Goal: Task Accomplishment & Management: Manage account settings

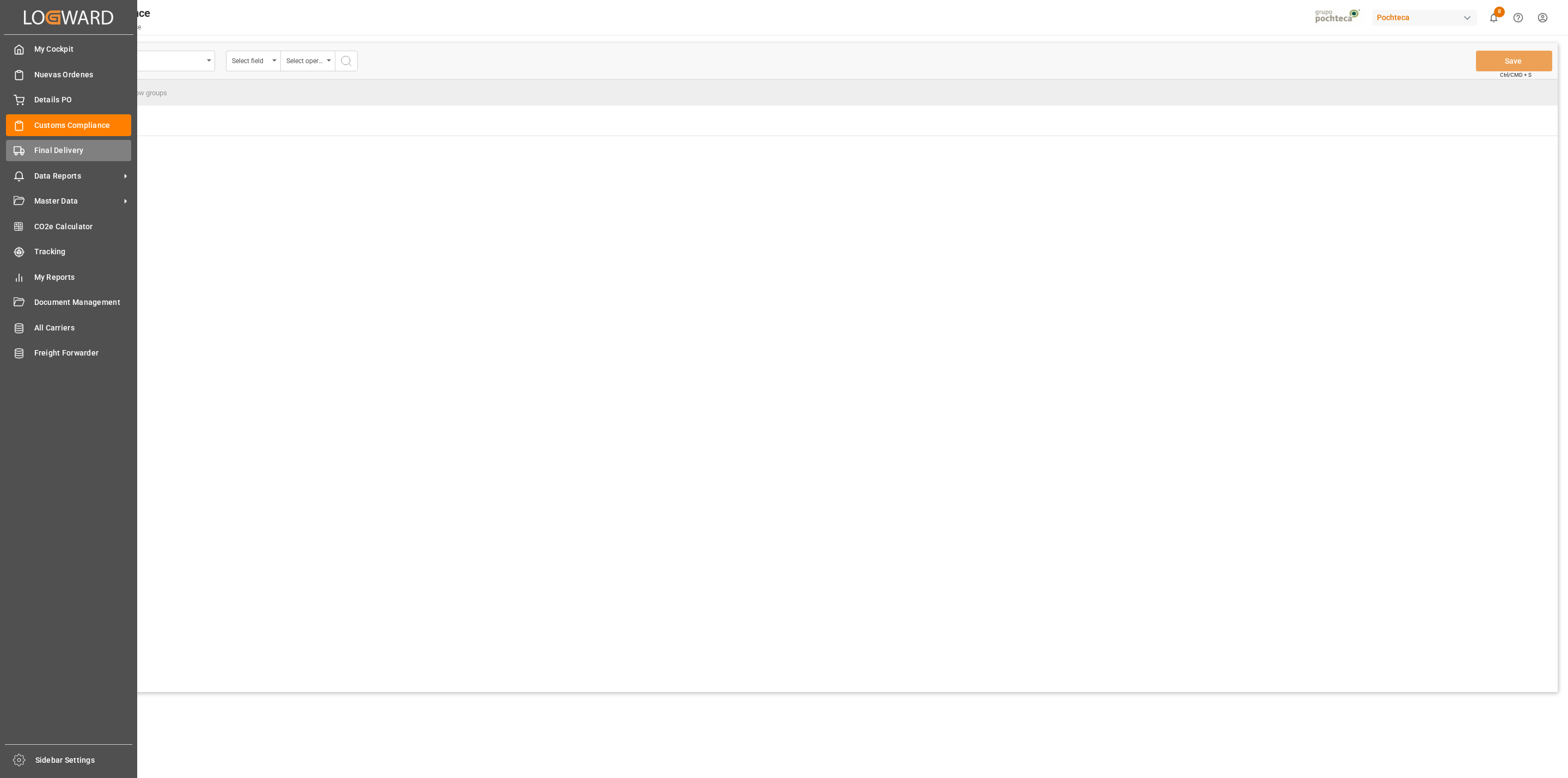
drag, startPoint x: 36, startPoint y: 150, endPoint x: 42, endPoint y: 150, distance: 6.0
click at [36, 150] on span "Final Delivery" at bounding box center [83, 150] width 98 height 11
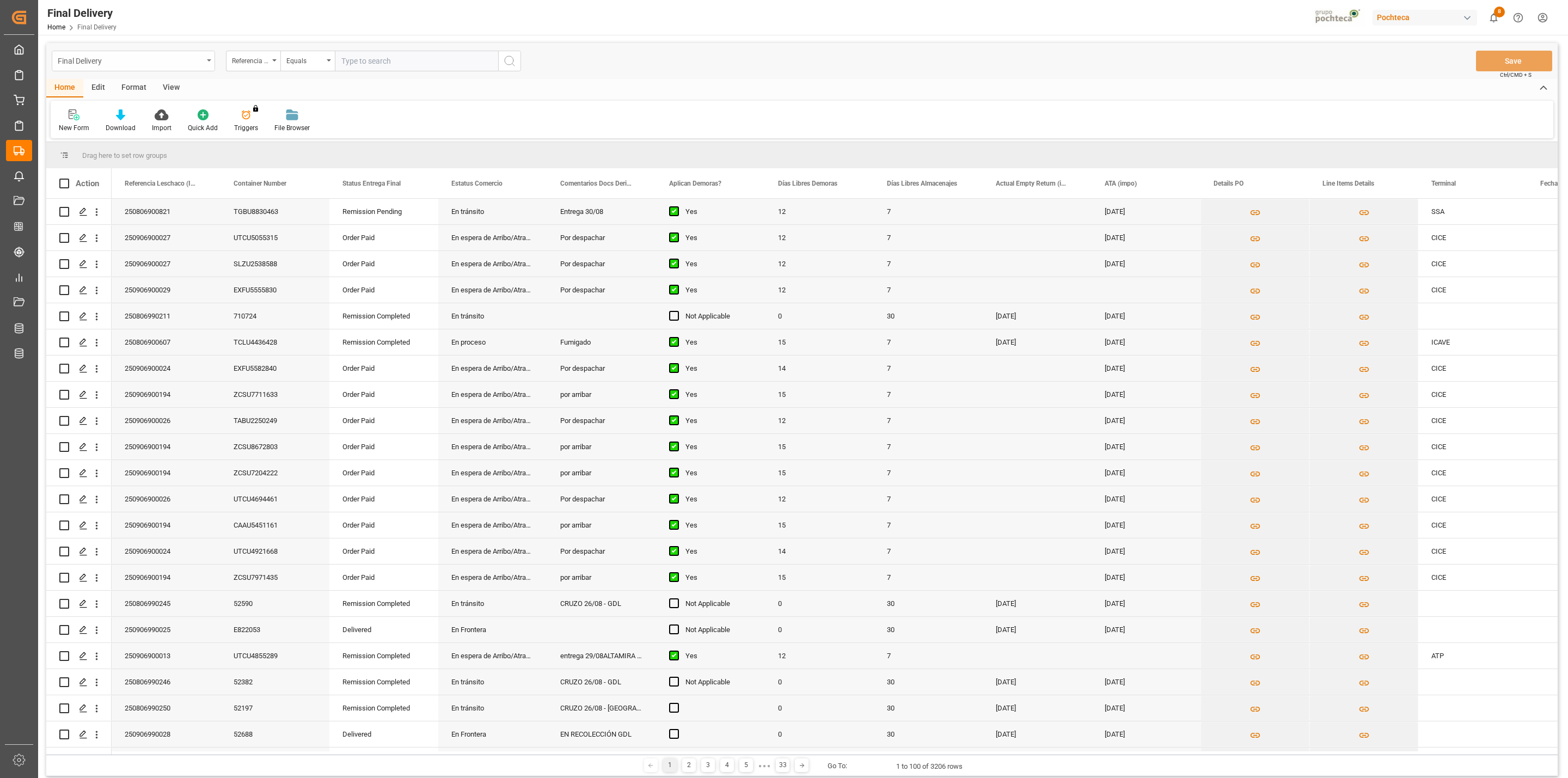
click at [195, 57] on div "Final Delivery" at bounding box center [130, 60] width 145 height 13
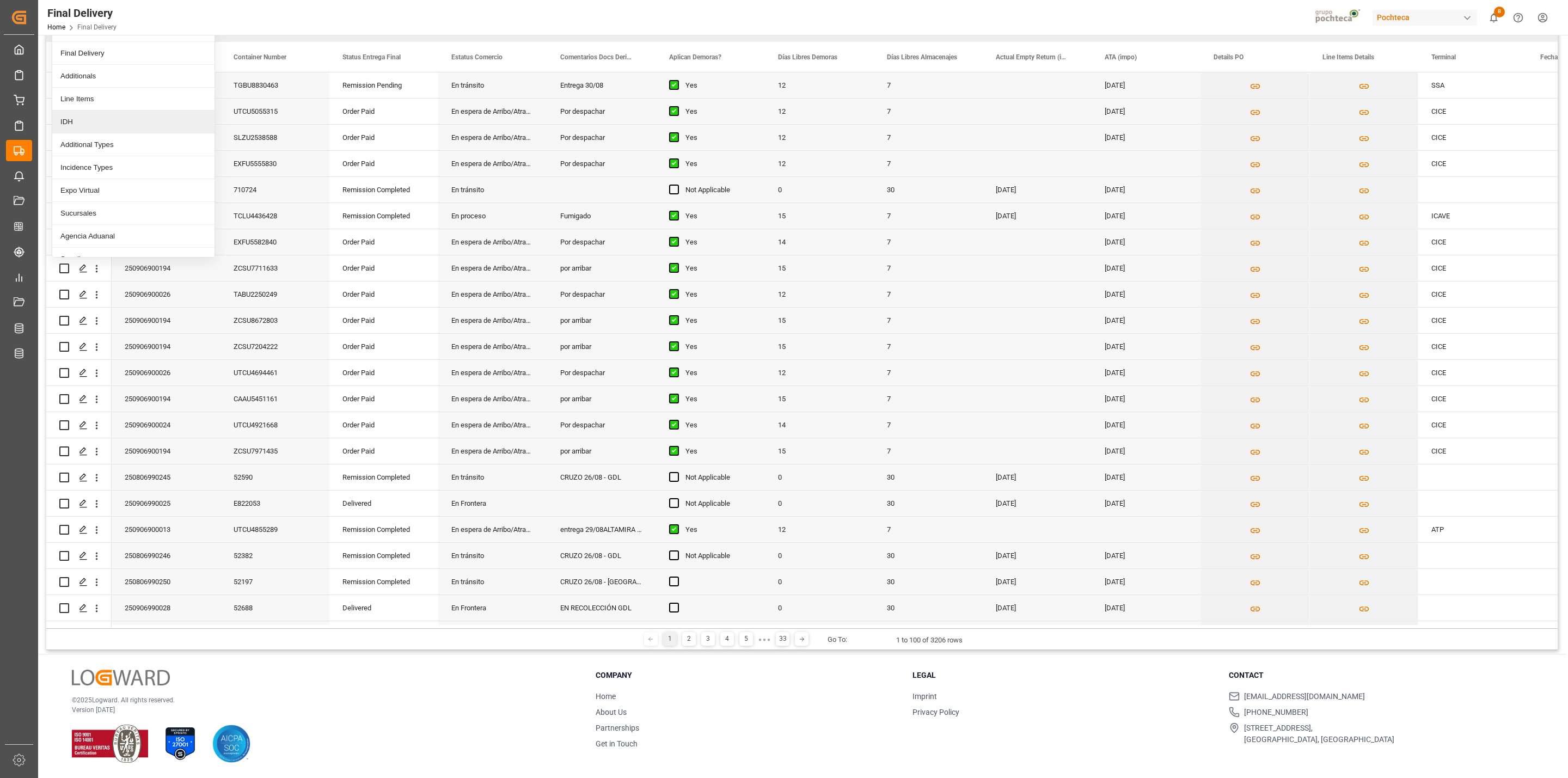
click at [100, 127] on div "IDH" at bounding box center [133, 121] width 162 height 23
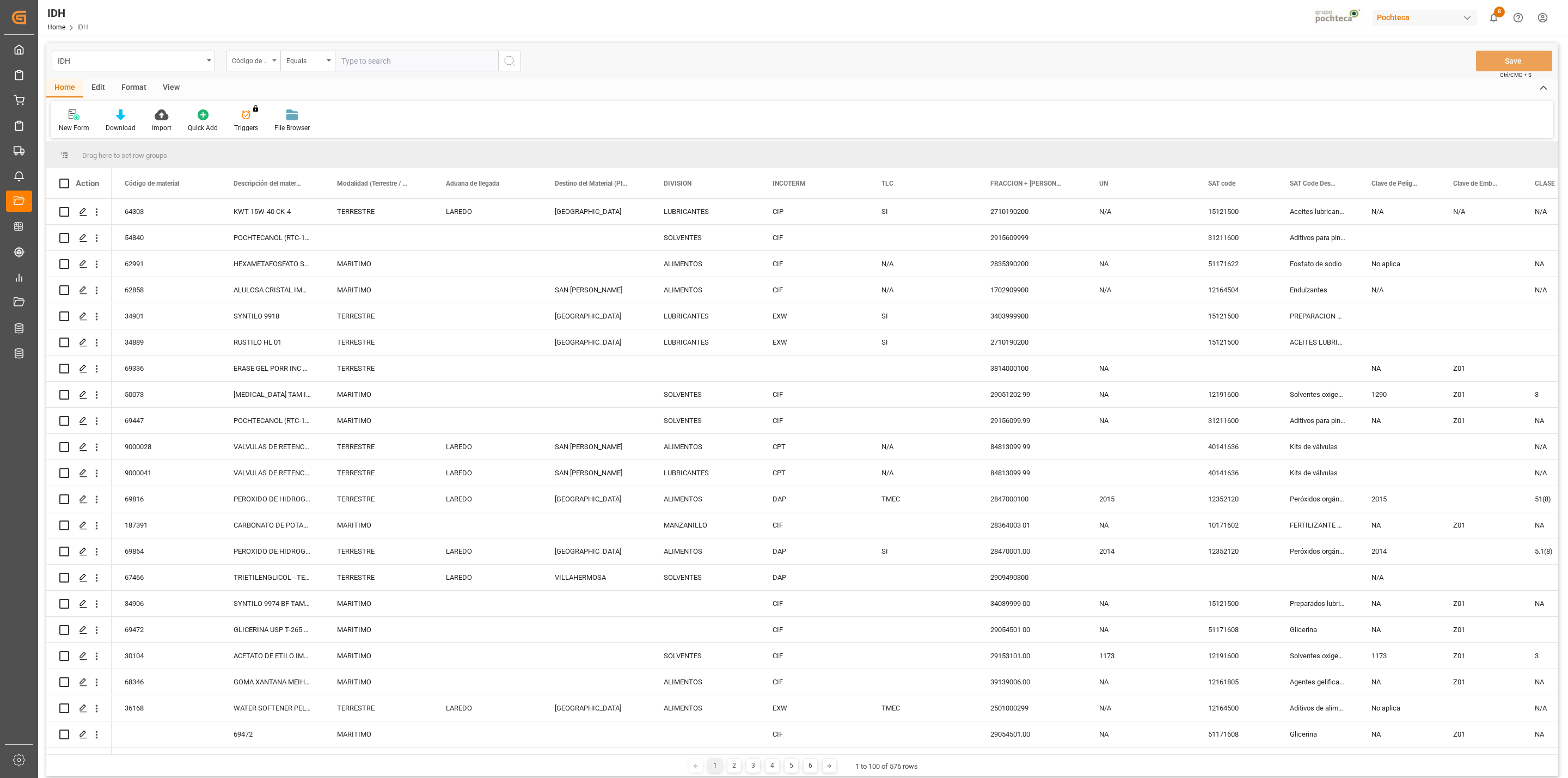
click at [260, 66] on div "Código de material" at bounding box center [253, 61] width 55 height 21
click at [308, 298] on div "FRACCION + [PERSON_NAME]" at bounding box center [307, 294] width 162 height 23
click at [354, 54] on input "text" at bounding box center [416, 61] width 164 height 21
paste input "29051202"
type input "29051202"
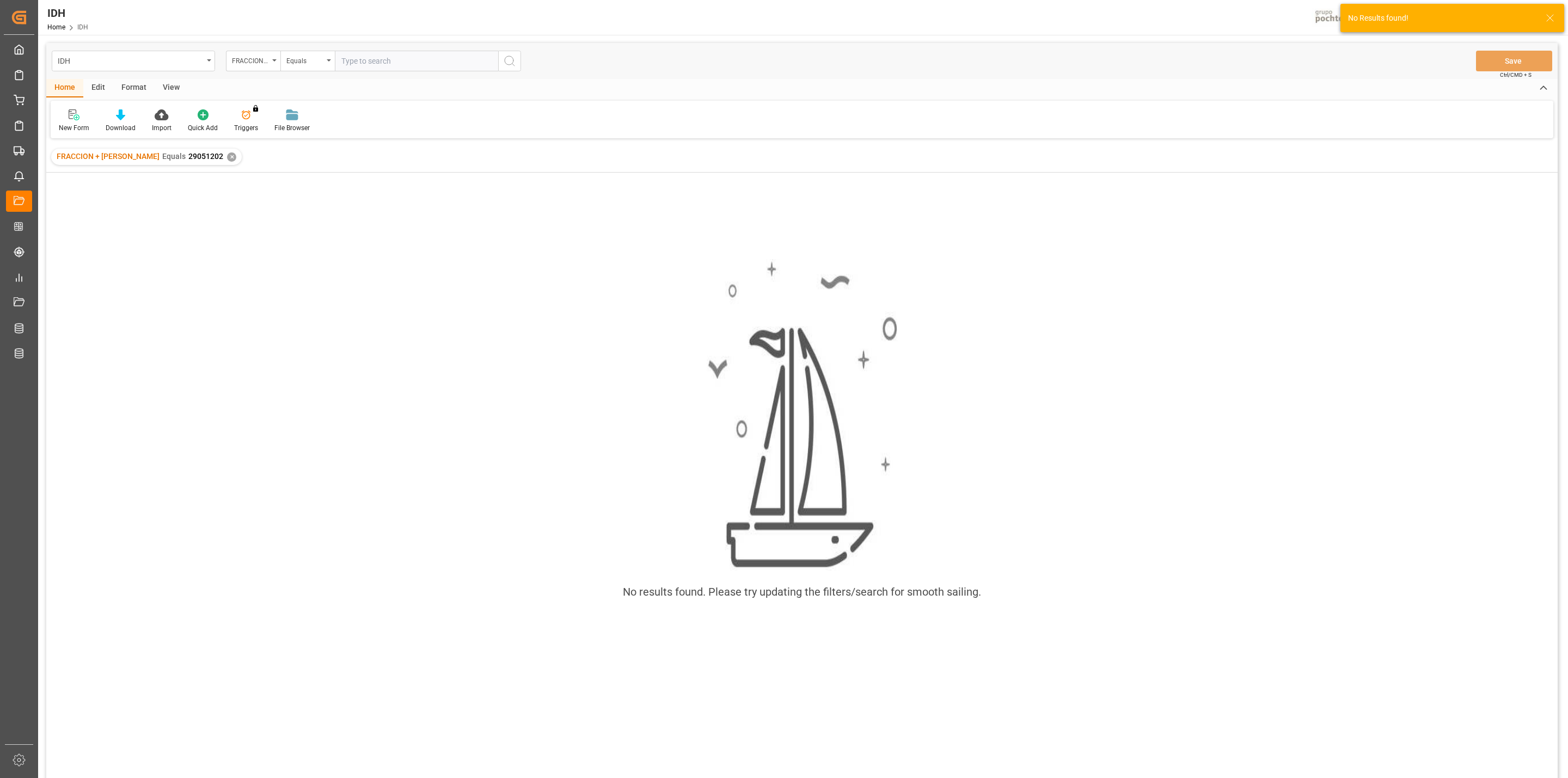
click at [227, 159] on div "✕" at bounding box center [232, 157] width 10 height 10
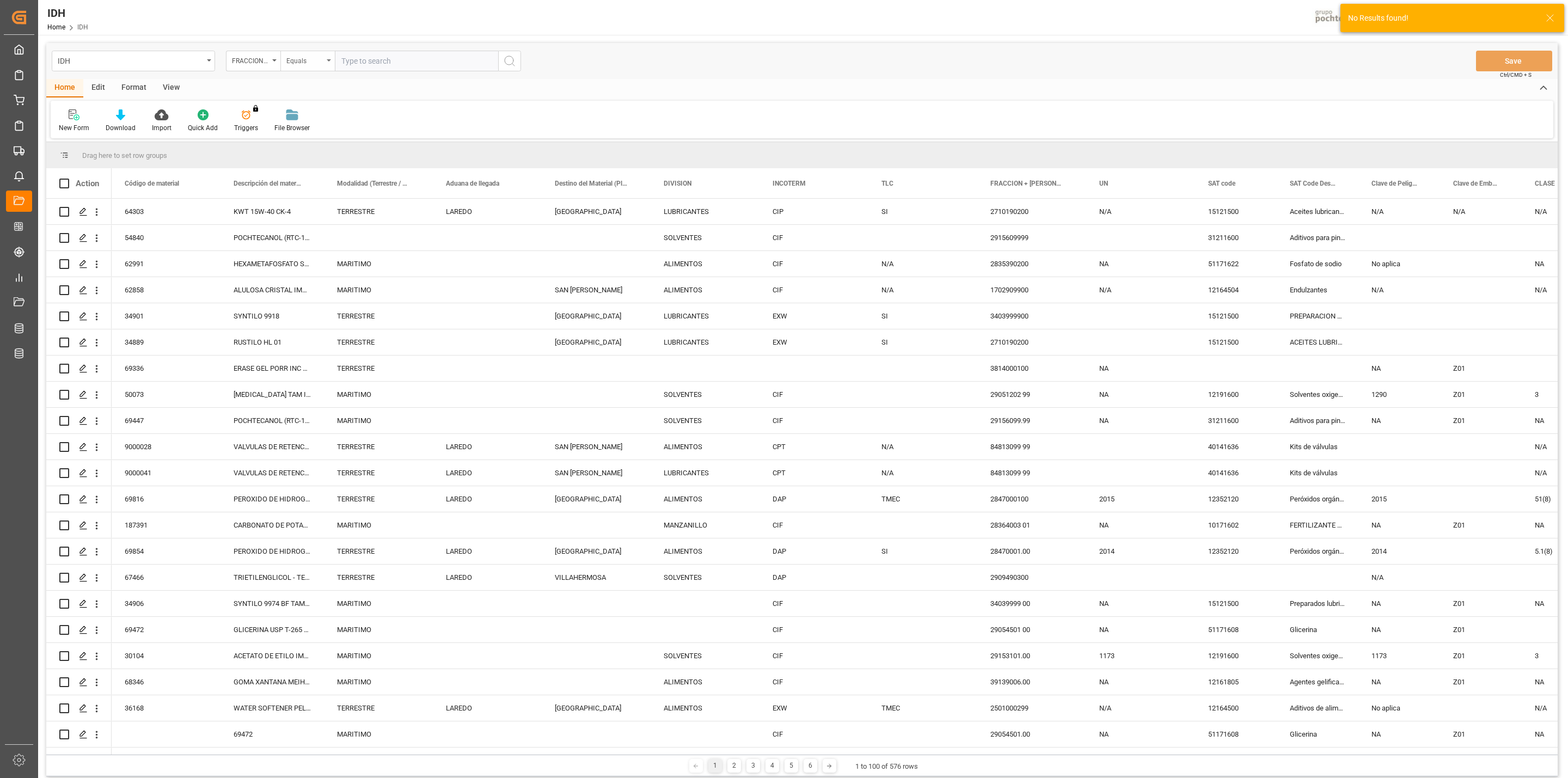
click at [310, 67] on div "Equals" at bounding box center [308, 61] width 55 height 21
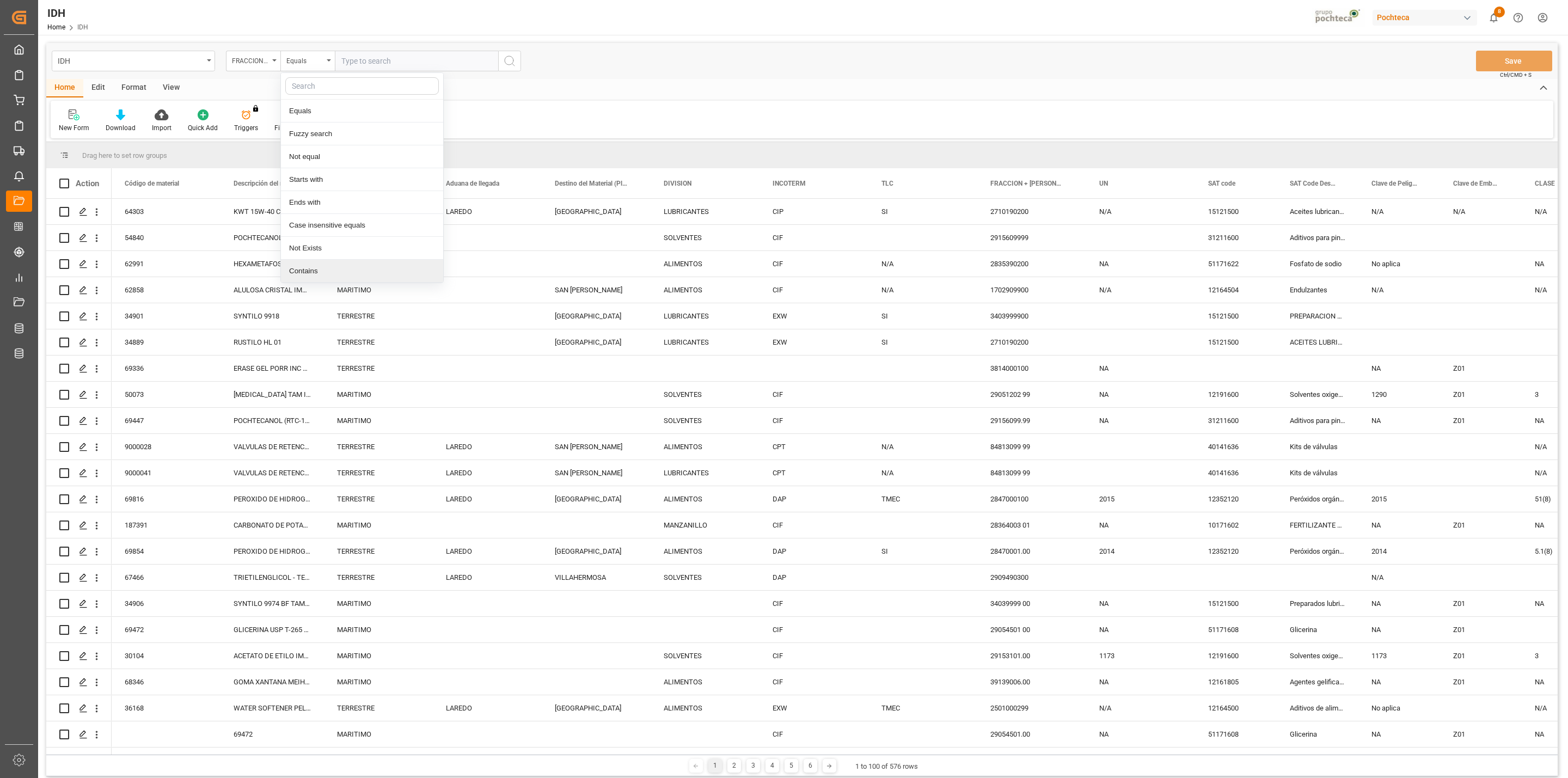
click at [343, 266] on div "Contains" at bounding box center [362, 271] width 162 height 23
paste input "29051202"
type input "29051202"
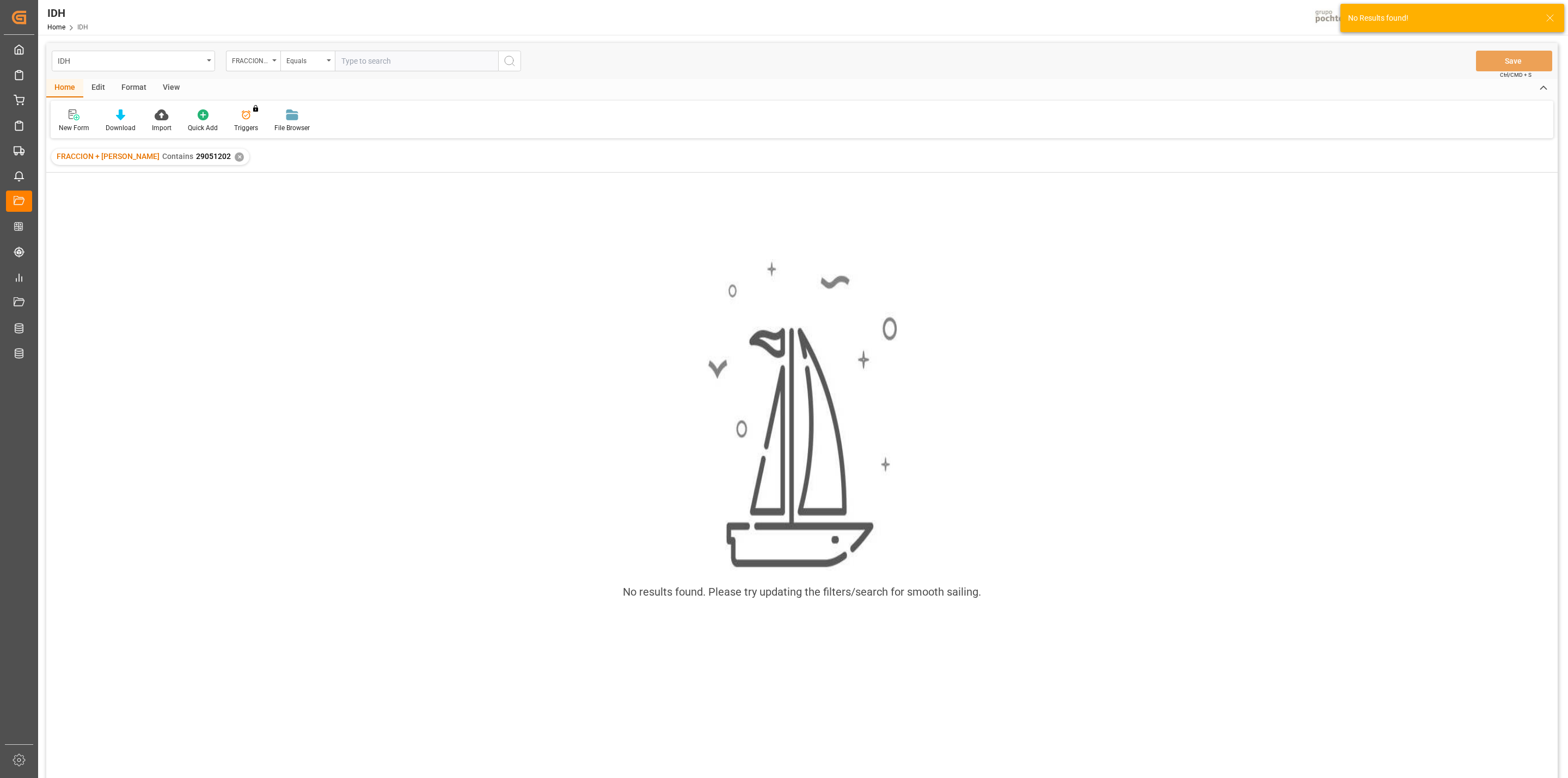
click at [235, 158] on div "✕" at bounding box center [239, 157] width 10 height 10
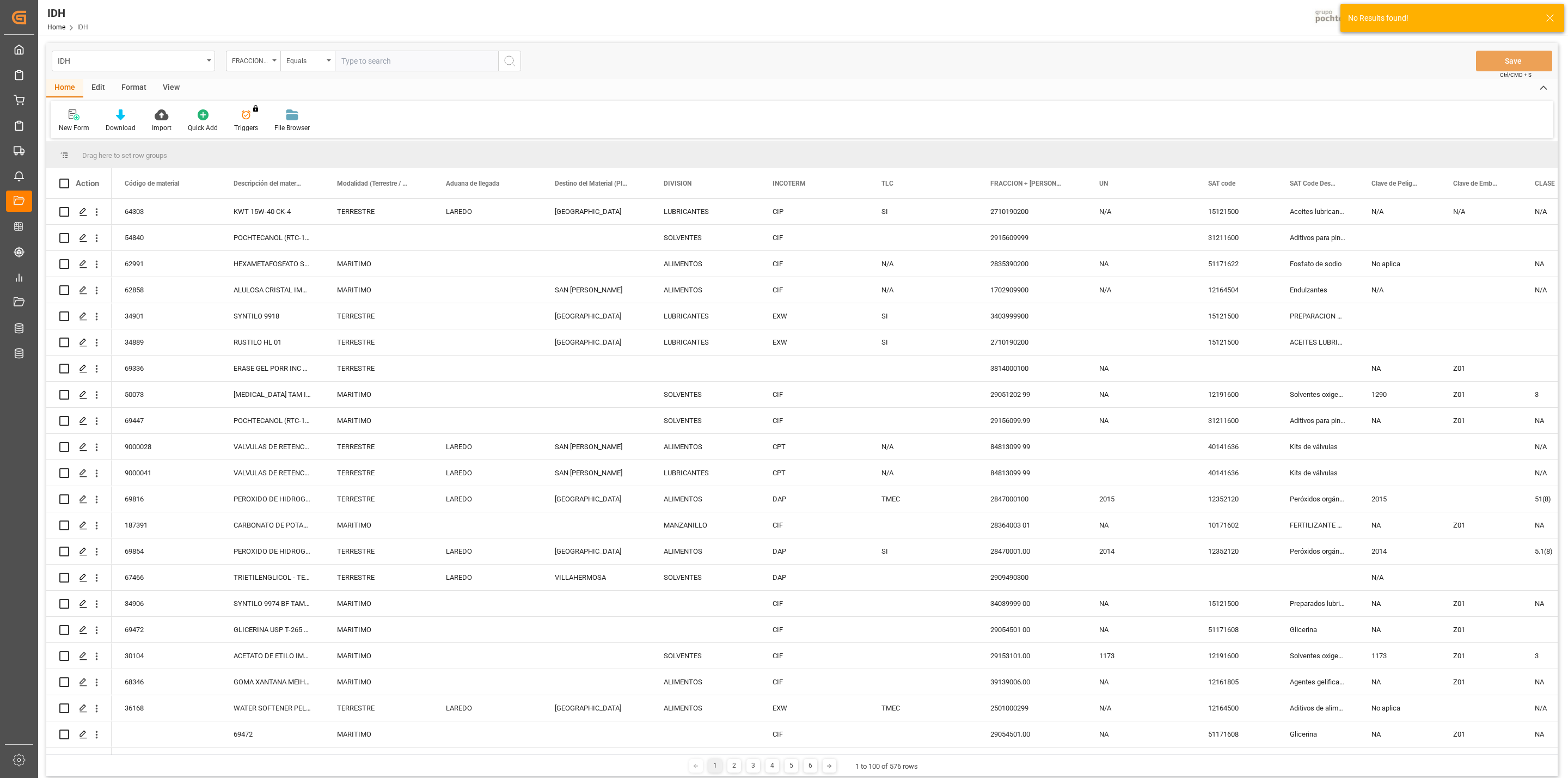
click at [1298, 103] on div "New Form Download Import Quick Add Triggers You do not have permission for Trig…" at bounding box center [801, 119] width 1502 height 38
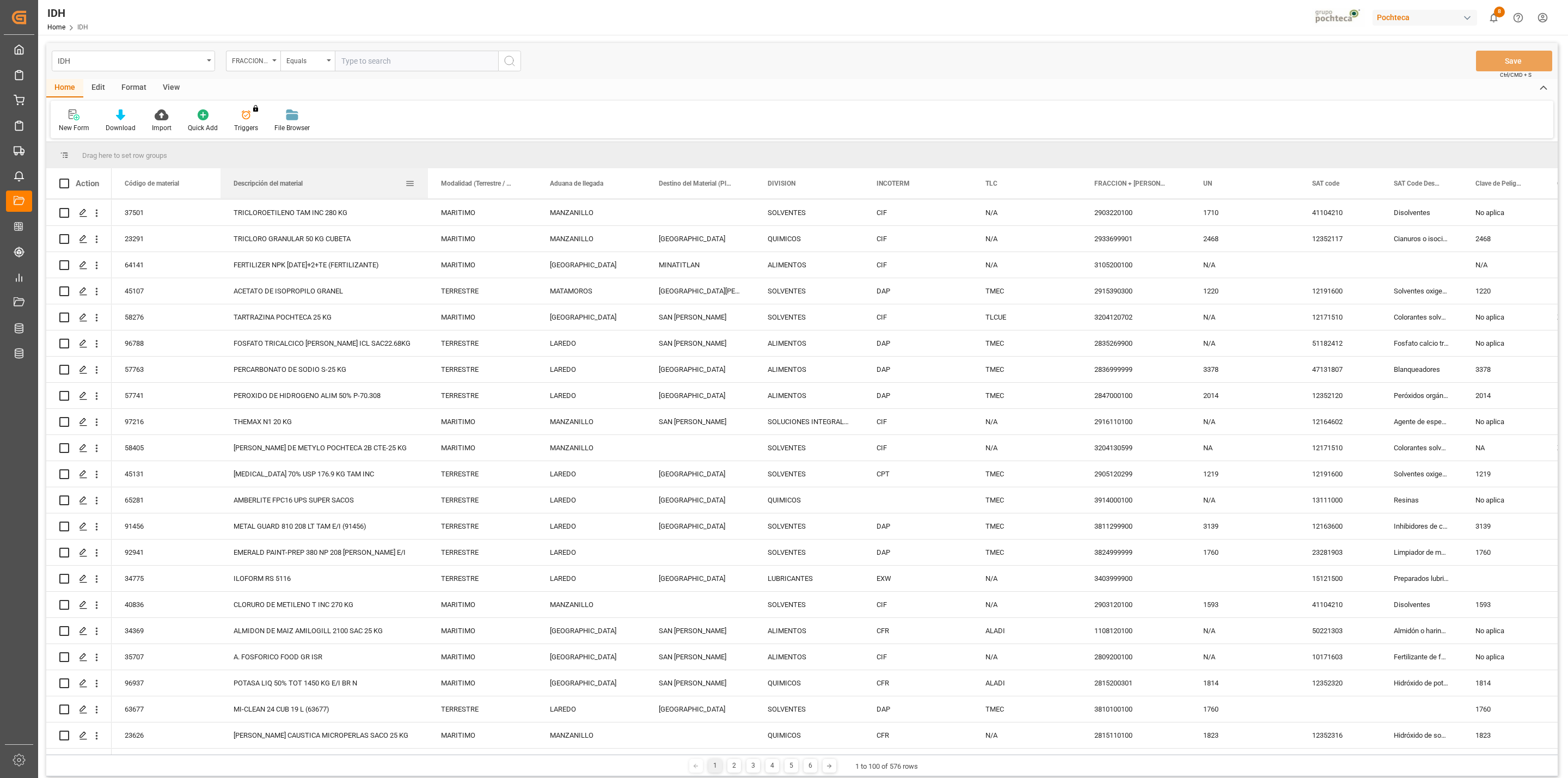
drag, startPoint x: 417, startPoint y: 178, endPoint x: 426, endPoint y: 178, distance: 9.0
click at [426, 178] on div at bounding box center [428, 183] width 4 height 30
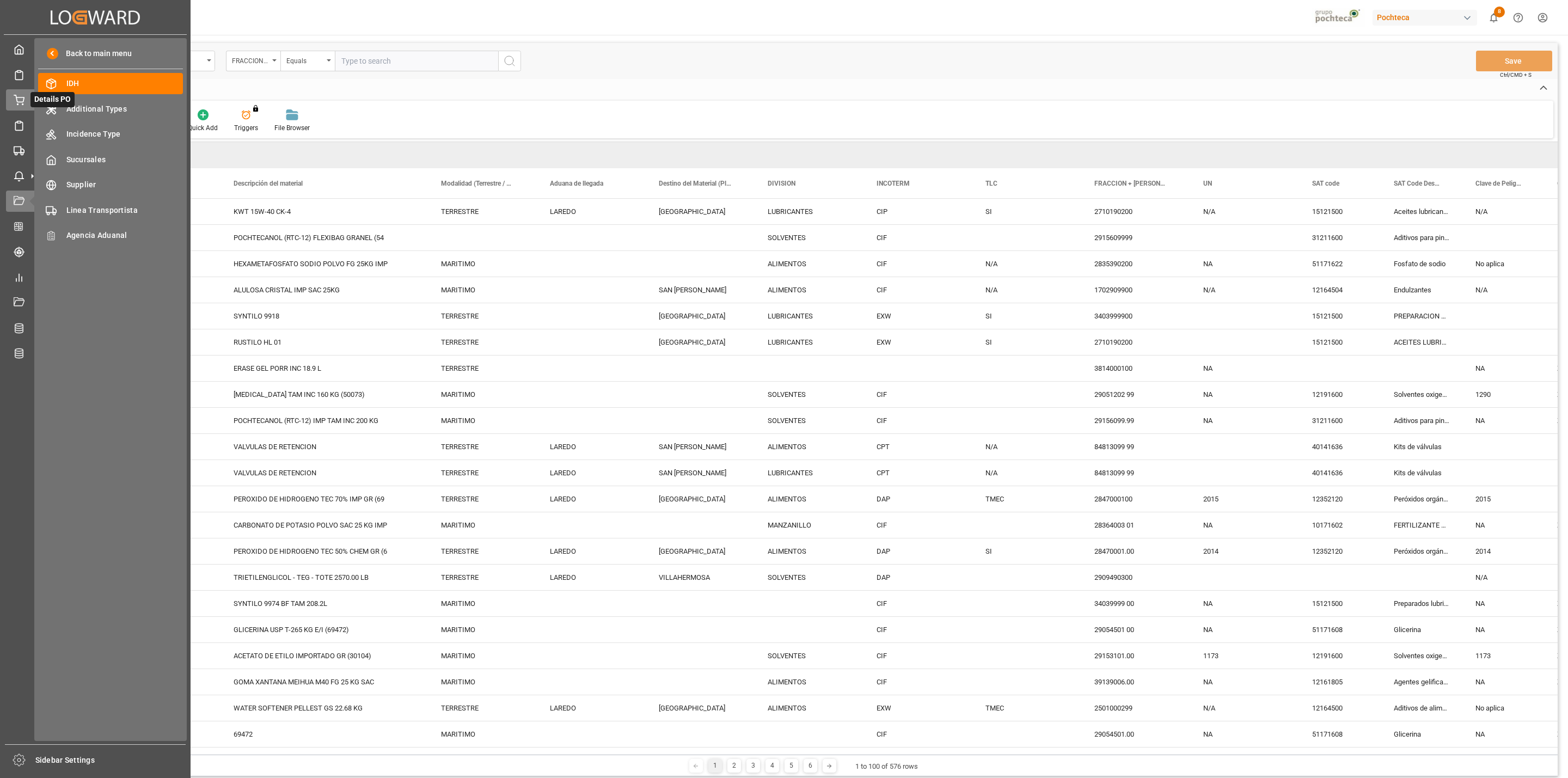
click at [13, 106] on div "Details PO Details PO" at bounding box center [95, 100] width 178 height 21
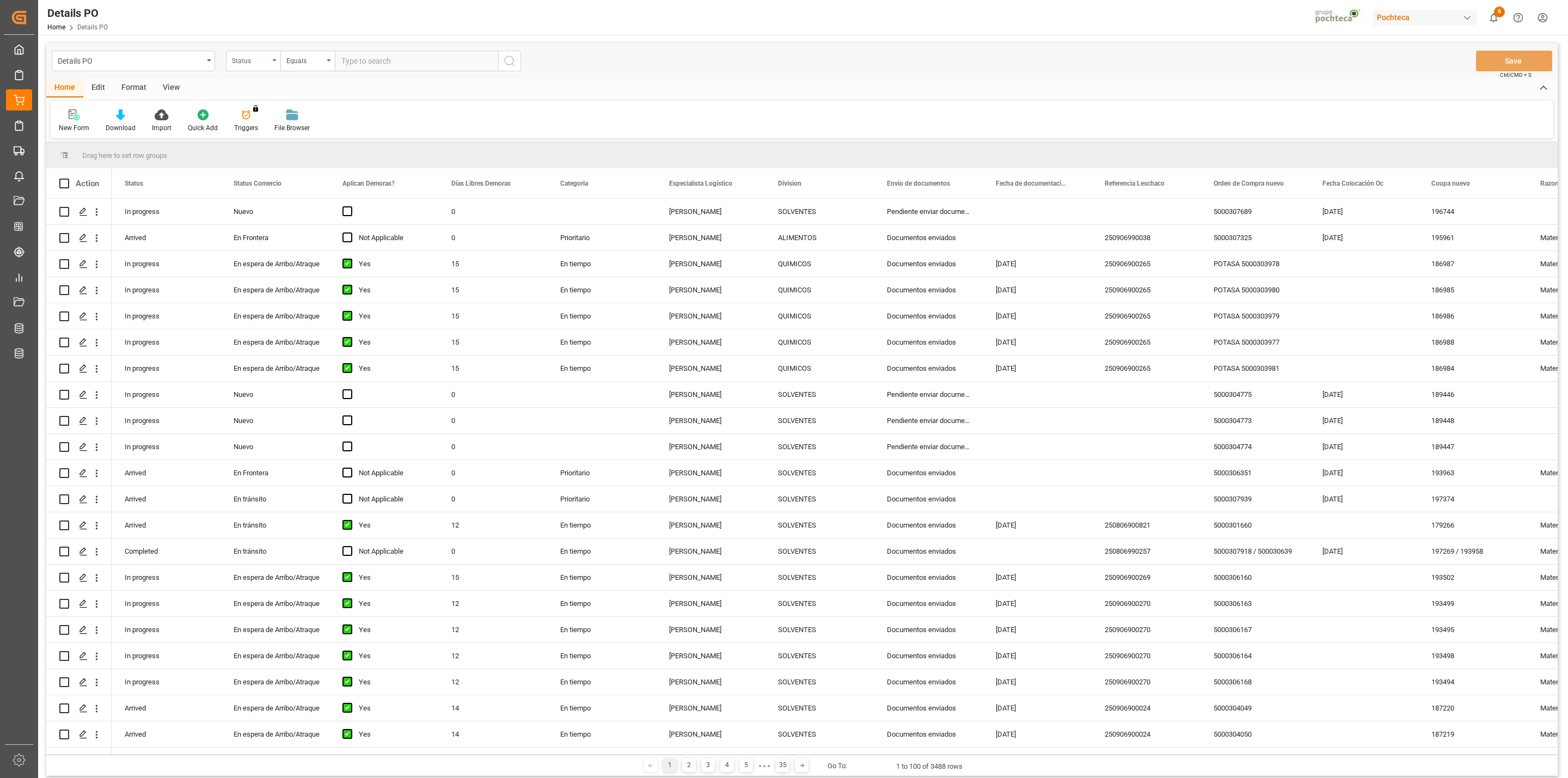
click at [258, 61] on div "Status" at bounding box center [250, 59] width 37 height 13
click at [312, 343] on div "Orden de Compra nuevo" at bounding box center [307, 340] width 162 height 23
click at [397, 58] on input "text" at bounding box center [416, 61] width 164 height 21
paste input "5000301660"
type input "5000301660"
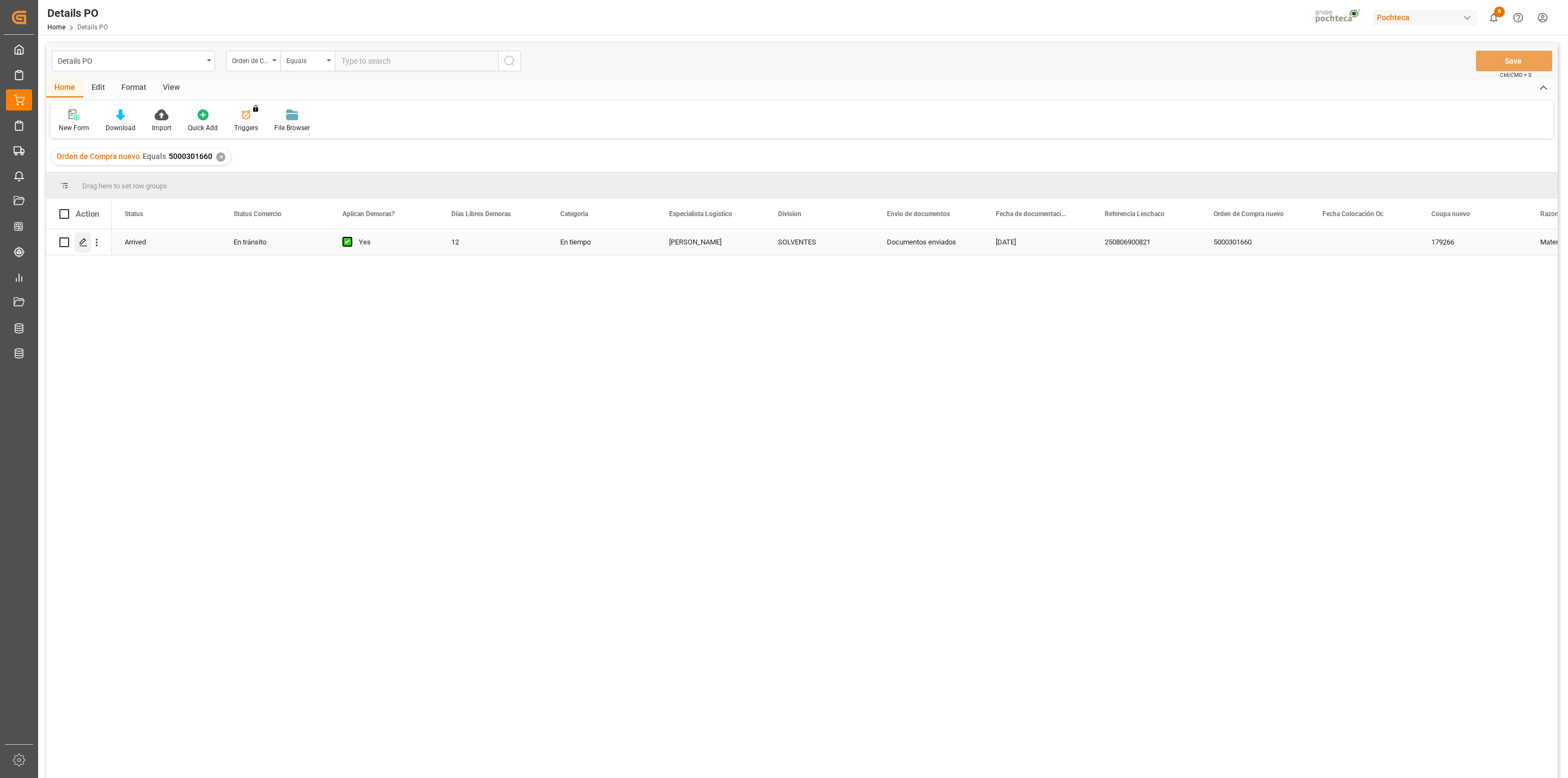
click at [81, 244] on icon "Press SPACE to select this row." at bounding box center [84, 242] width 9 height 9
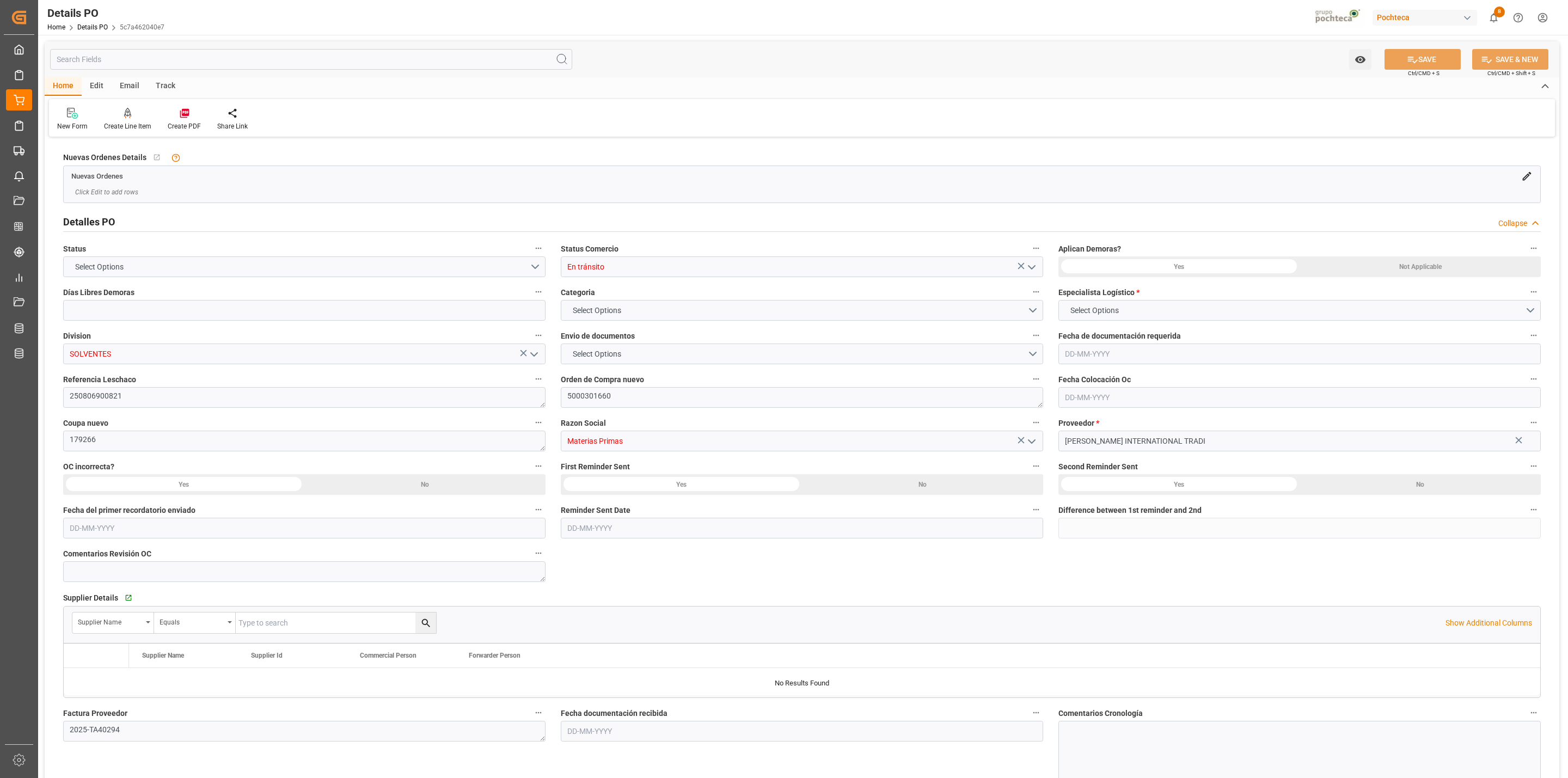
type input "12"
type input "[DATE]"
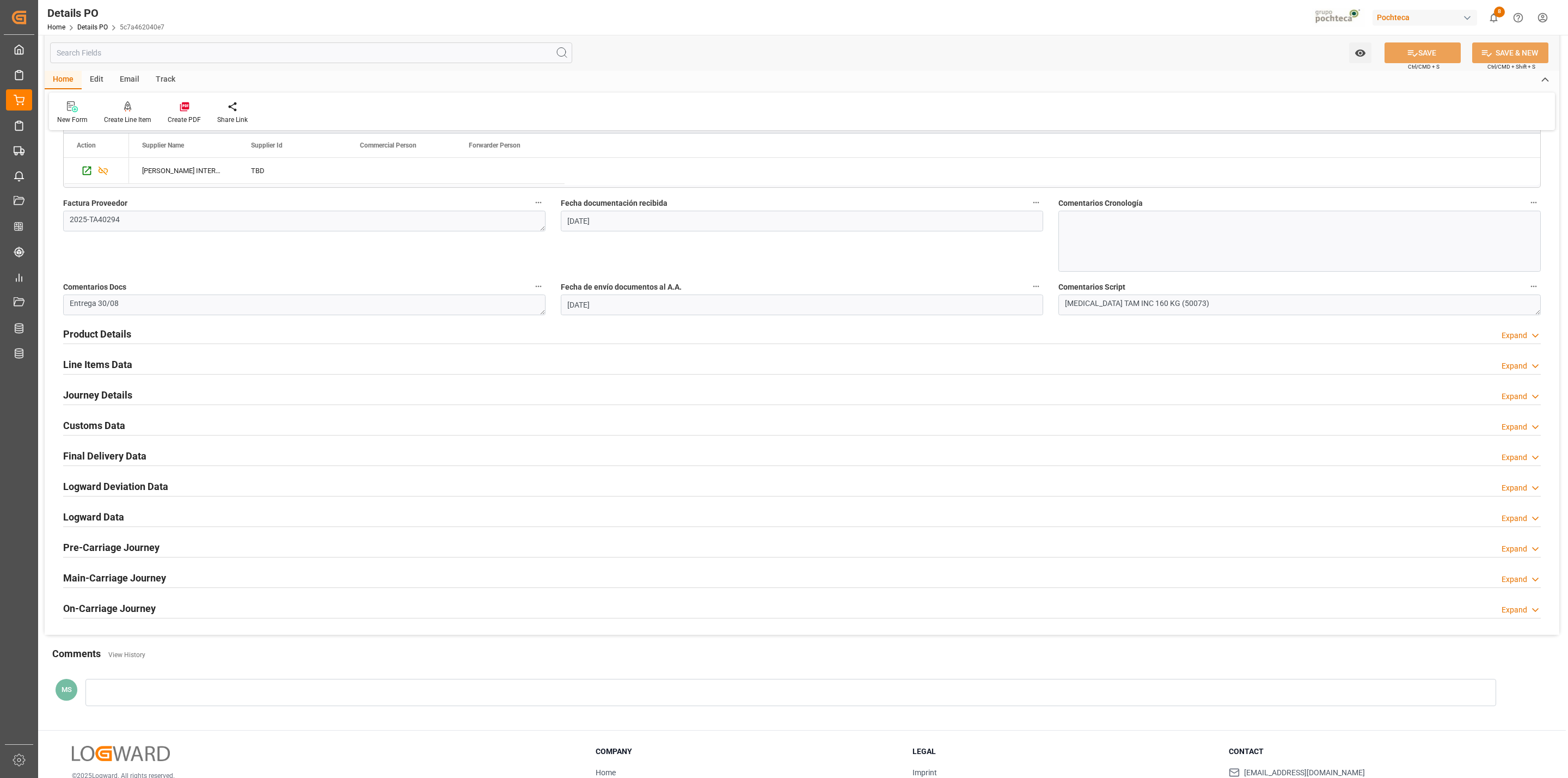
scroll to position [508, 0]
click at [112, 426] on h2 "Customs Data" at bounding box center [94, 428] width 62 height 15
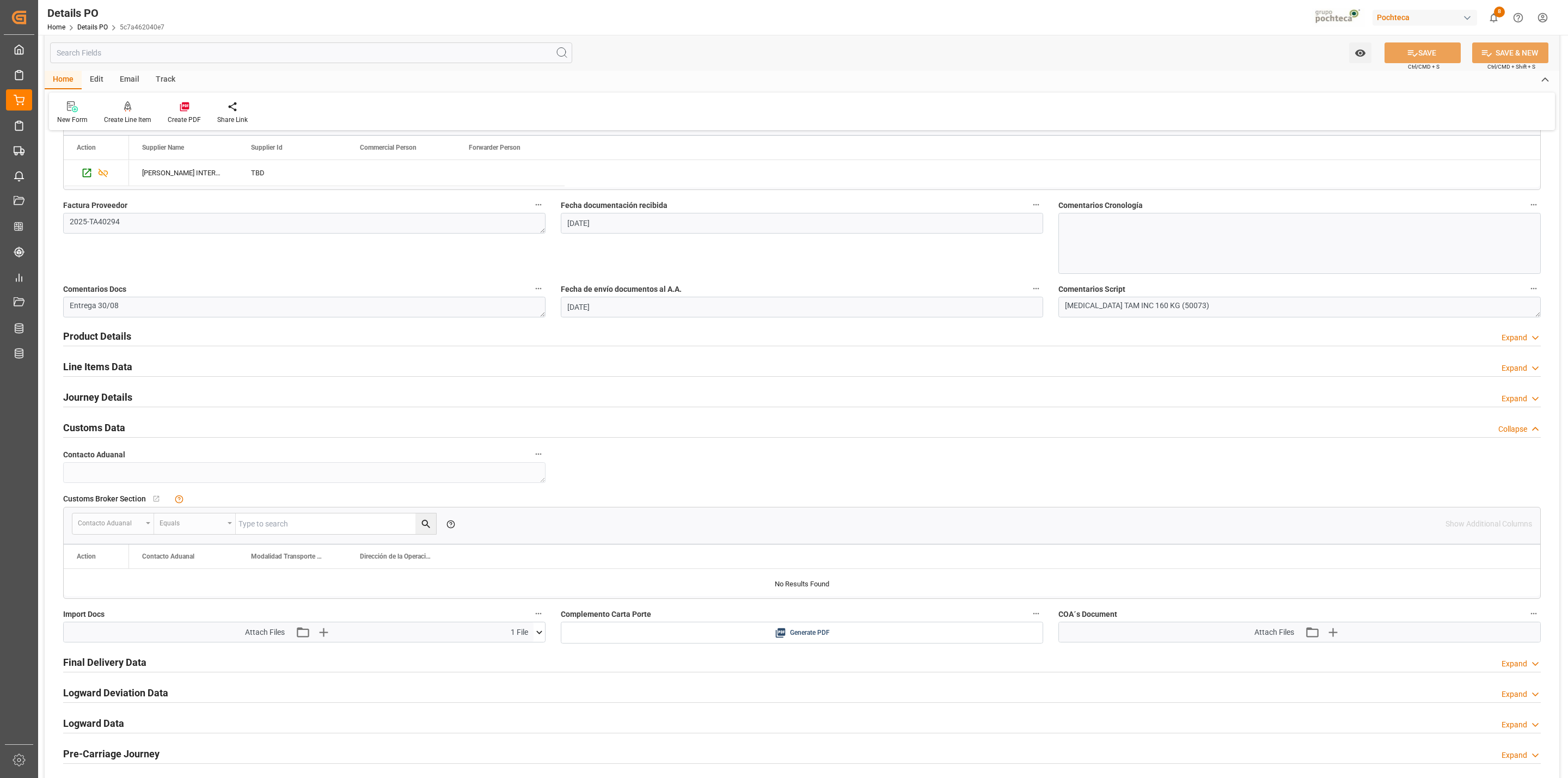
scroll to position [590, 0]
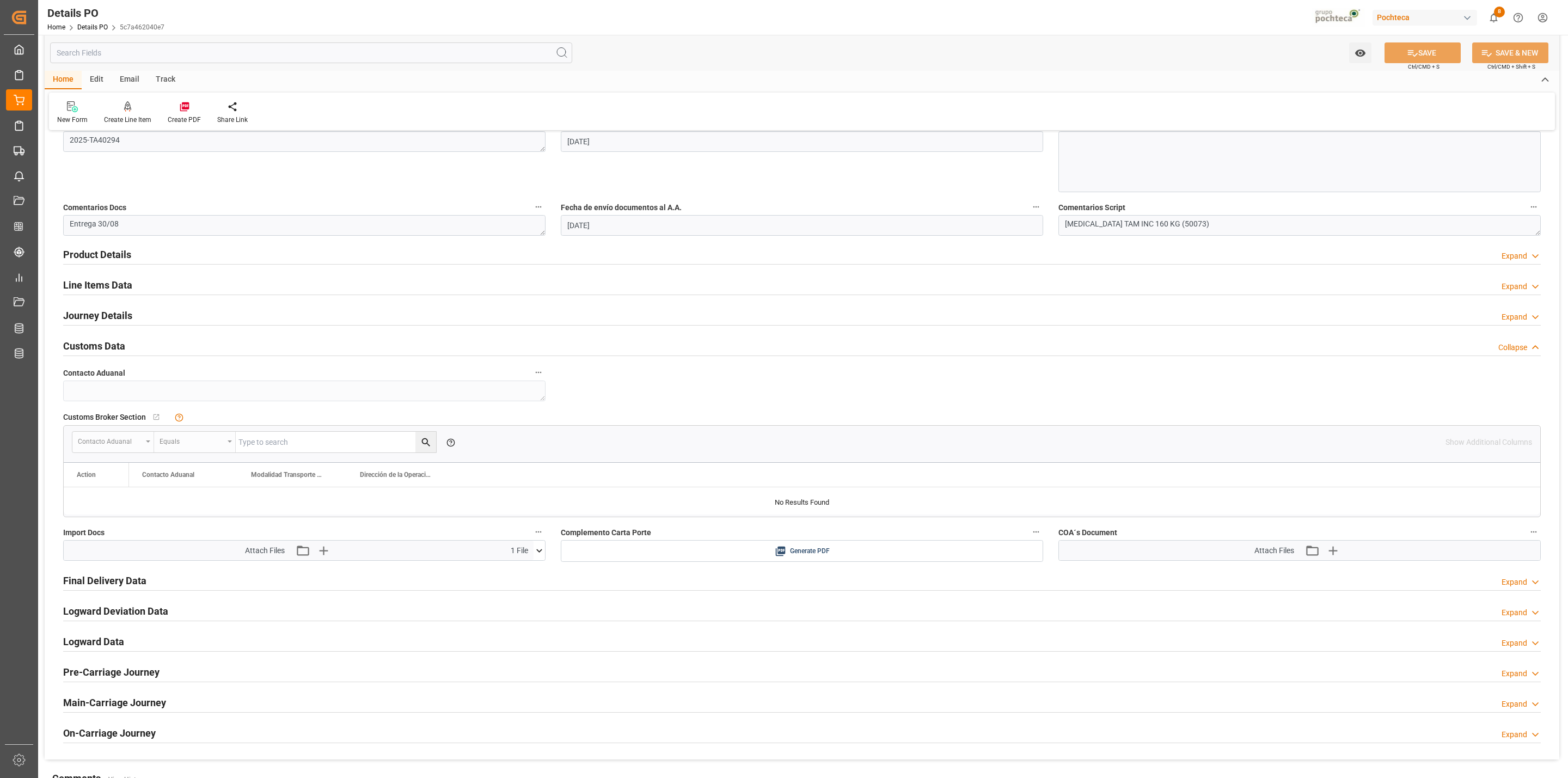
click at [544, 556] on icon at bounding box center [539, 550] width 11 height 11
click at [508, 577] on icon at bounding box center [510, 571] width 11 height 11
click at [507, 577] on icon at bounding box center [510, 571] width 11 height 11
click at [507, 574] on icon at bounding box center [510, 571] width 11 height 11
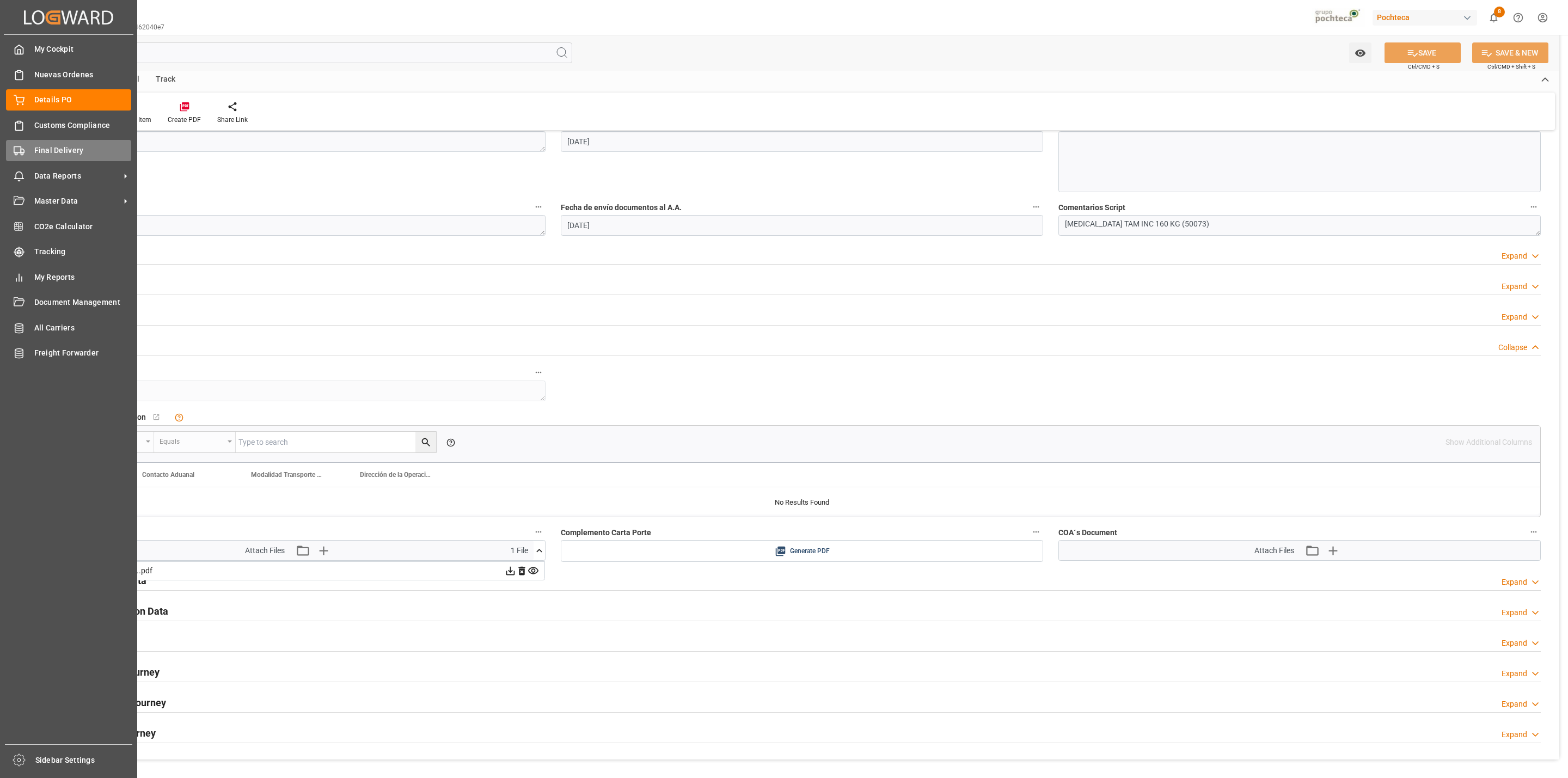
click at [57, 149] on span "Final Delivery" at bounding box center [83, 150] width 98 height 11
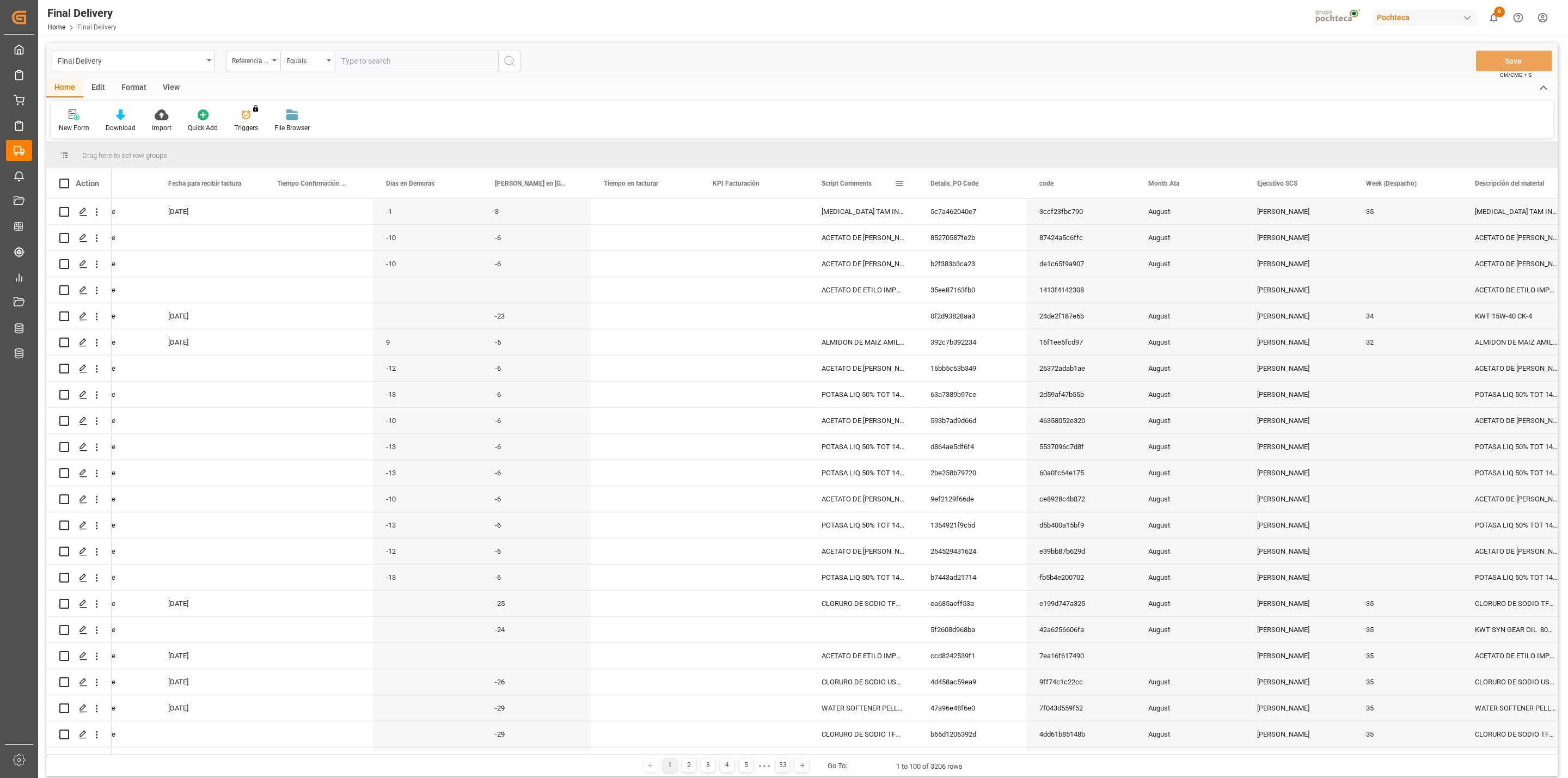
click at [897, 180] on span at bounding box center [899, 183] width 10 height 10
click at [956, 187] on span "filter" at bounding box center [957, 184] width 10 height 10
click at [956, 215] on div "Equals" at bounding box center [945, 215] width 92 height 8
click at [918, 306] on span "Starts with" at bounding box center [915, 301] width 33 height 8
click at [958, 238] on input "Filter Value" at bounding box center [949, 242] width 107 height 21
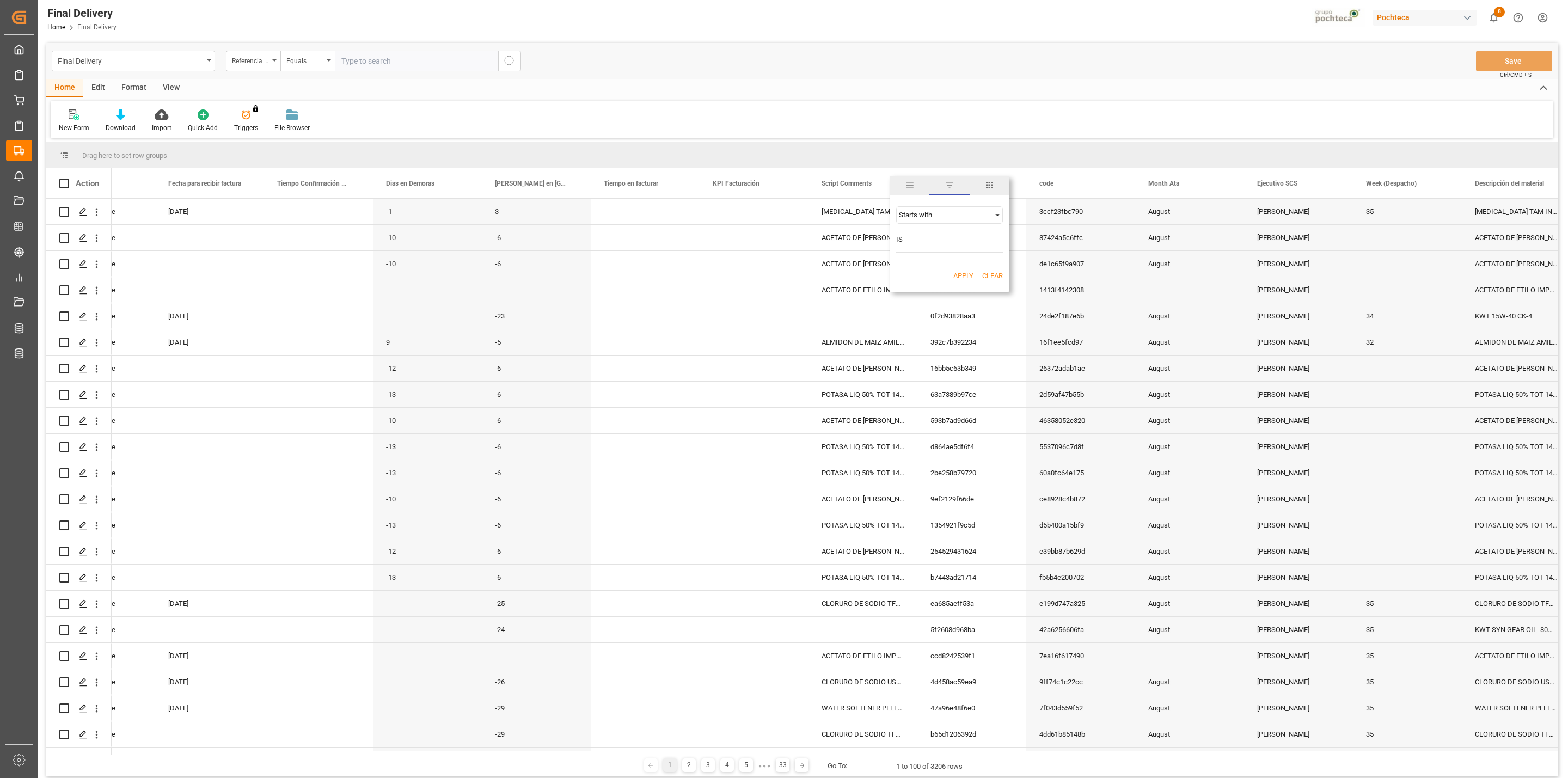
type input "ISO"
click at [969, 271] on button "Apply" at bounding box center [963, 276] width 20 height 11
